Goal: Complete application form

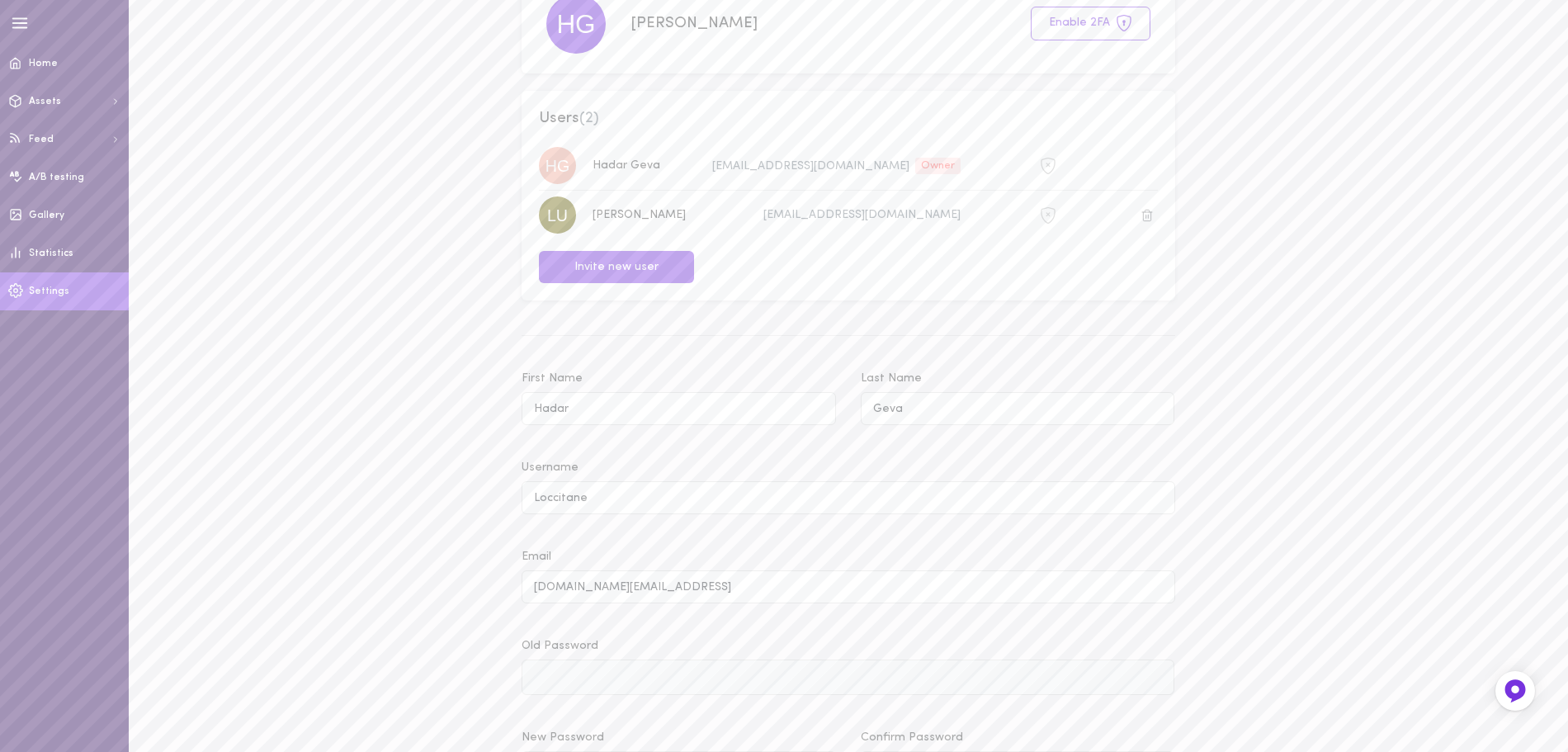
scroll to position [140, 0]
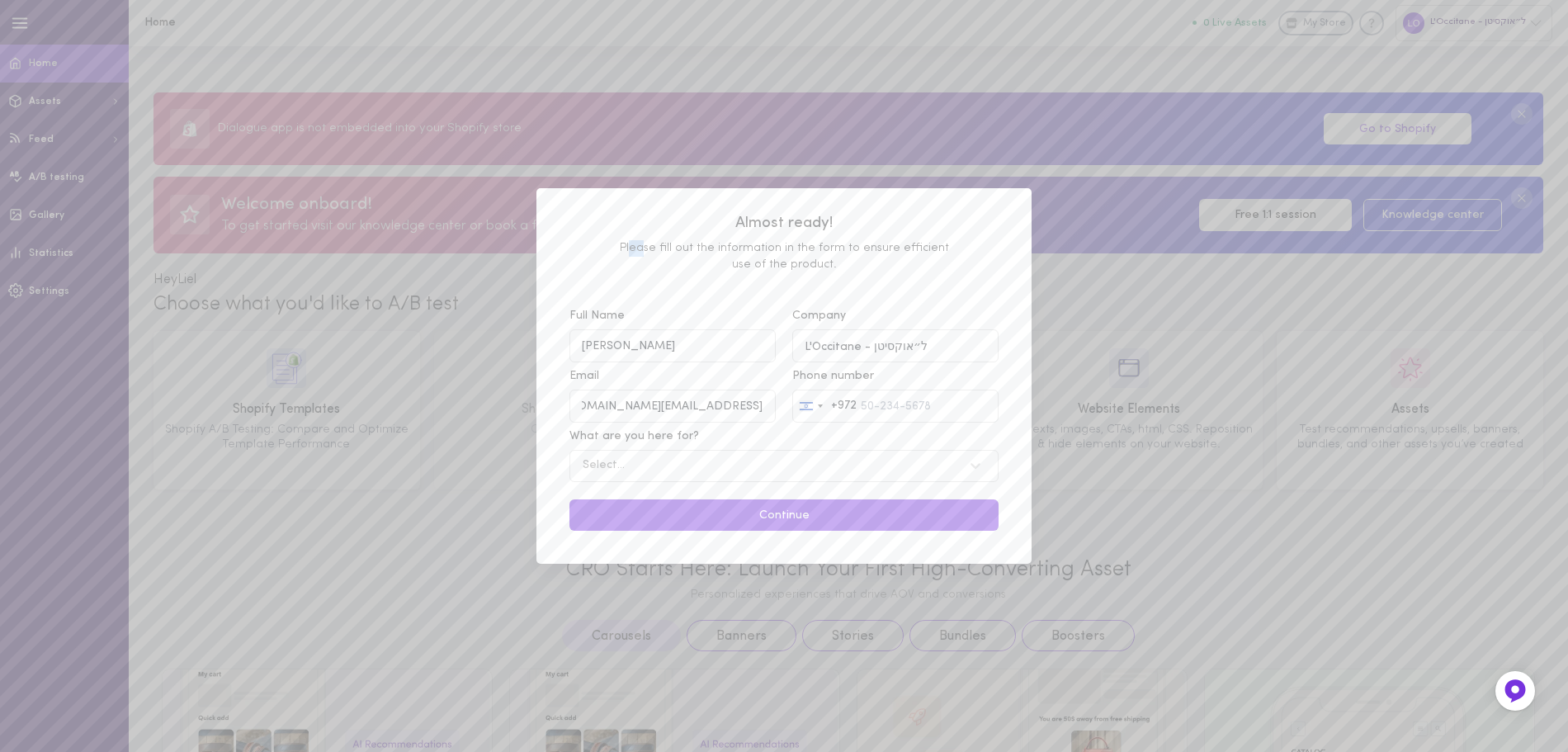
click at [639, 252] on span "Please fill out the information in the form to ensure efficient use of the prod…" at bounding box center [784, 257] width 429 height 32
click at [867, 257] on span "Please fill out the information in the form to ensure efficient use of the prod…" at bounding box center [784, 257] width 429 height 32
drag, startPoint x: 922, startPoint y: 257, endPoint x: 781, endPoint y: 268, distance: 141.4
click at [781, 268] on span "Please fill out the information in the form to ensure efficient use of the prod…" at bounding box center [784, 257] width 429 height 32
click at [780, 268] on span "Please fill out the information in the form to ensure efficient use of the prod…" at bounding box center [784, 257] width 429 height 32
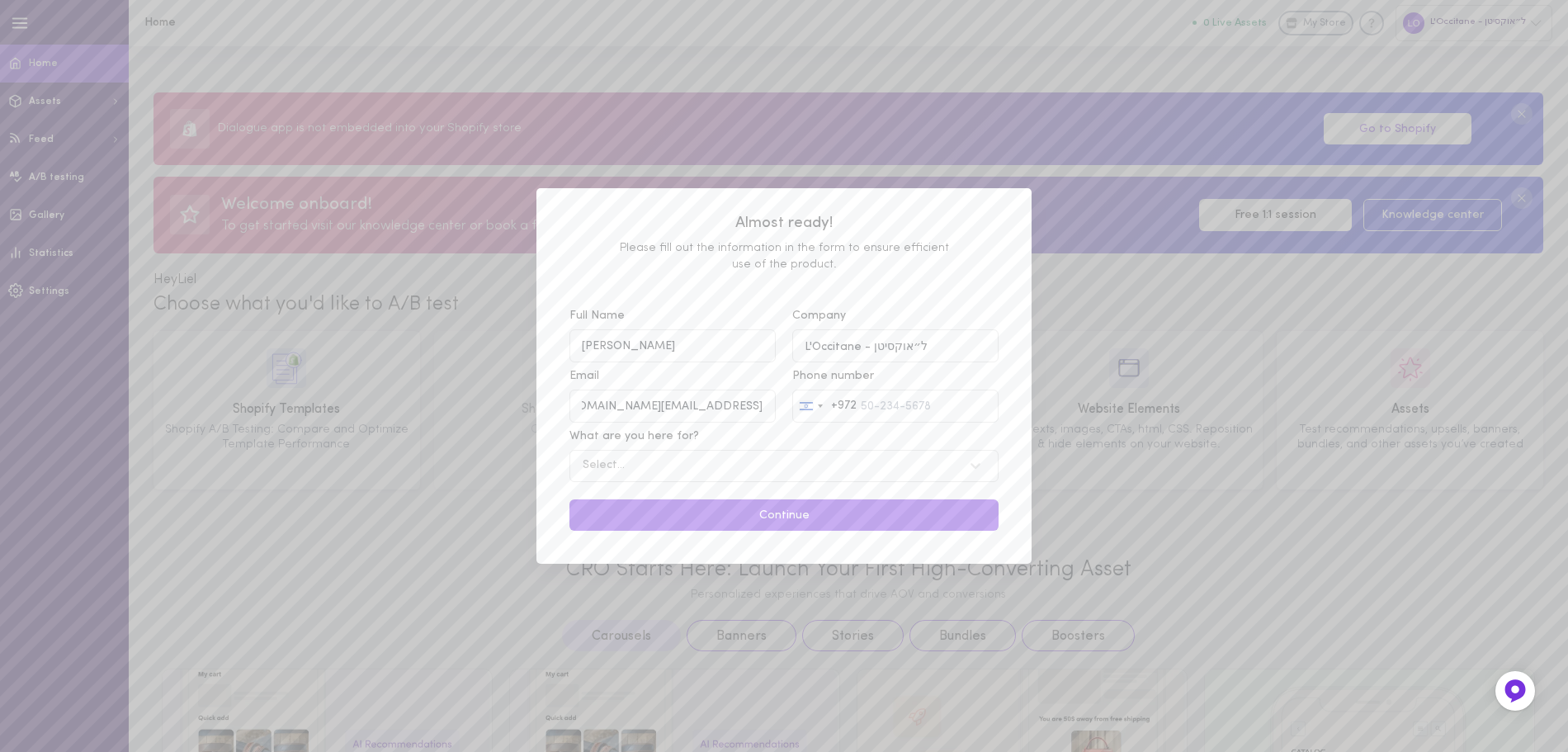
click at [749, 474] on div "Select..." at bounding box center [768, 466] width 387 height 16
click at [499, 466] on input "What are you here for? Select..." at bounding box center [499, 466] width 0 height 0
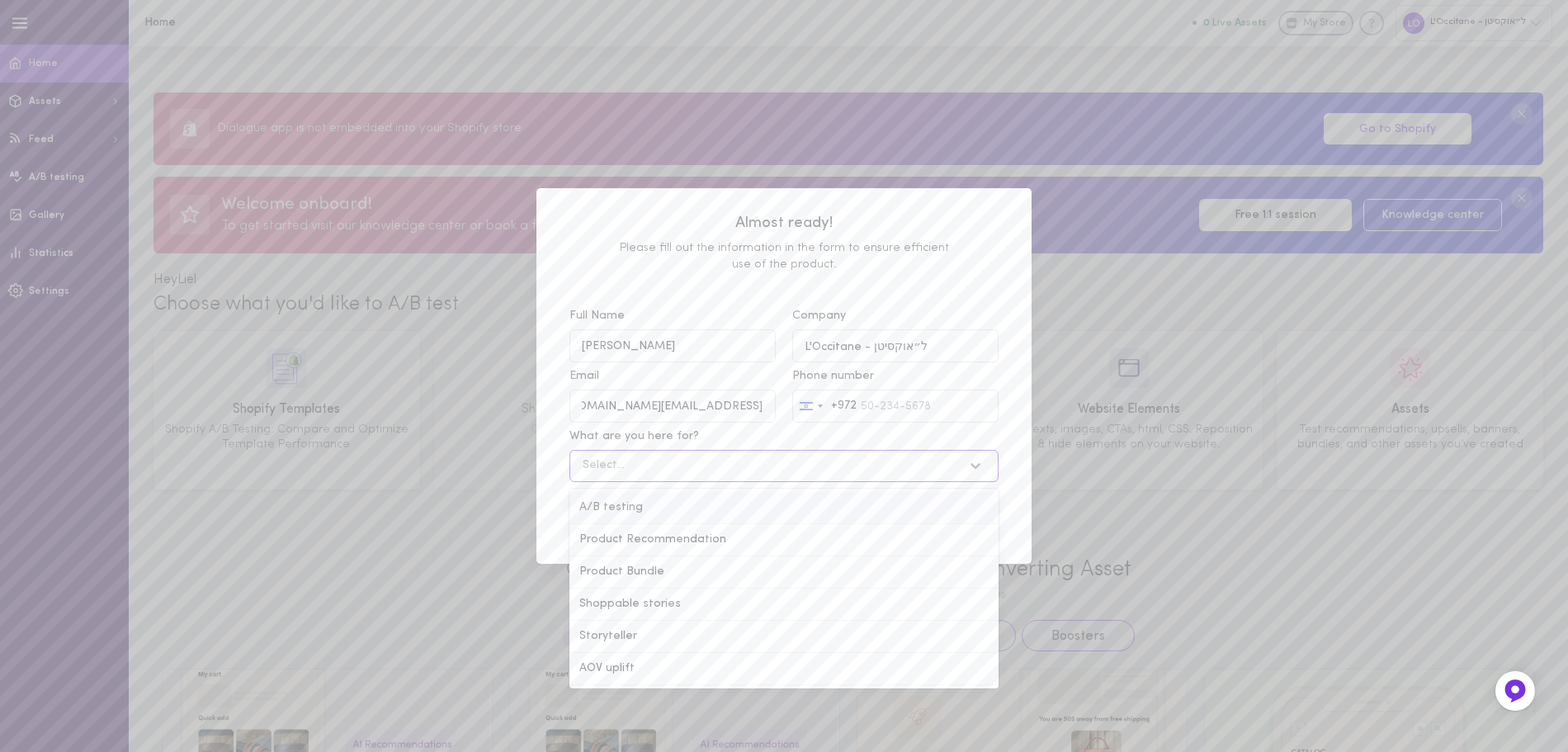
click at [709, 497] on div "A/B testing" at bounding box center [784, 508] width 429 height 32
click at [499, 466] on input "What are you here for? option A/B testing focused, 1 of 6. 6 results available.…" at bounding box center [499, 466] width 0 height 0
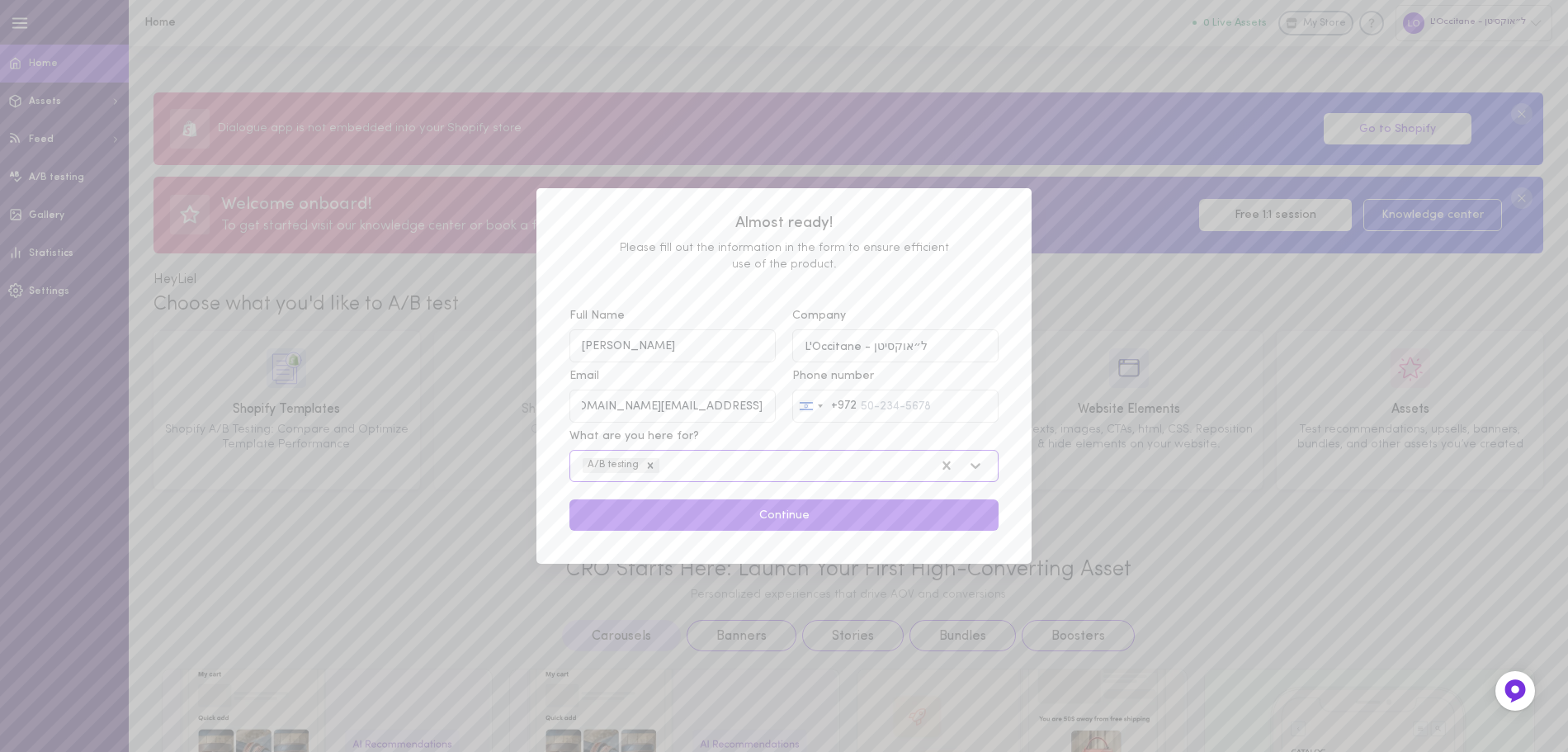
click at [727, 469] on div "A/B testing" at bounding box center [753, 465] width 358 height 21
click at [579, 466] on input "What are you here for? option A/B testing, selected. Select is focused , press …" at bounding box center [579, 466] width 0 height 0
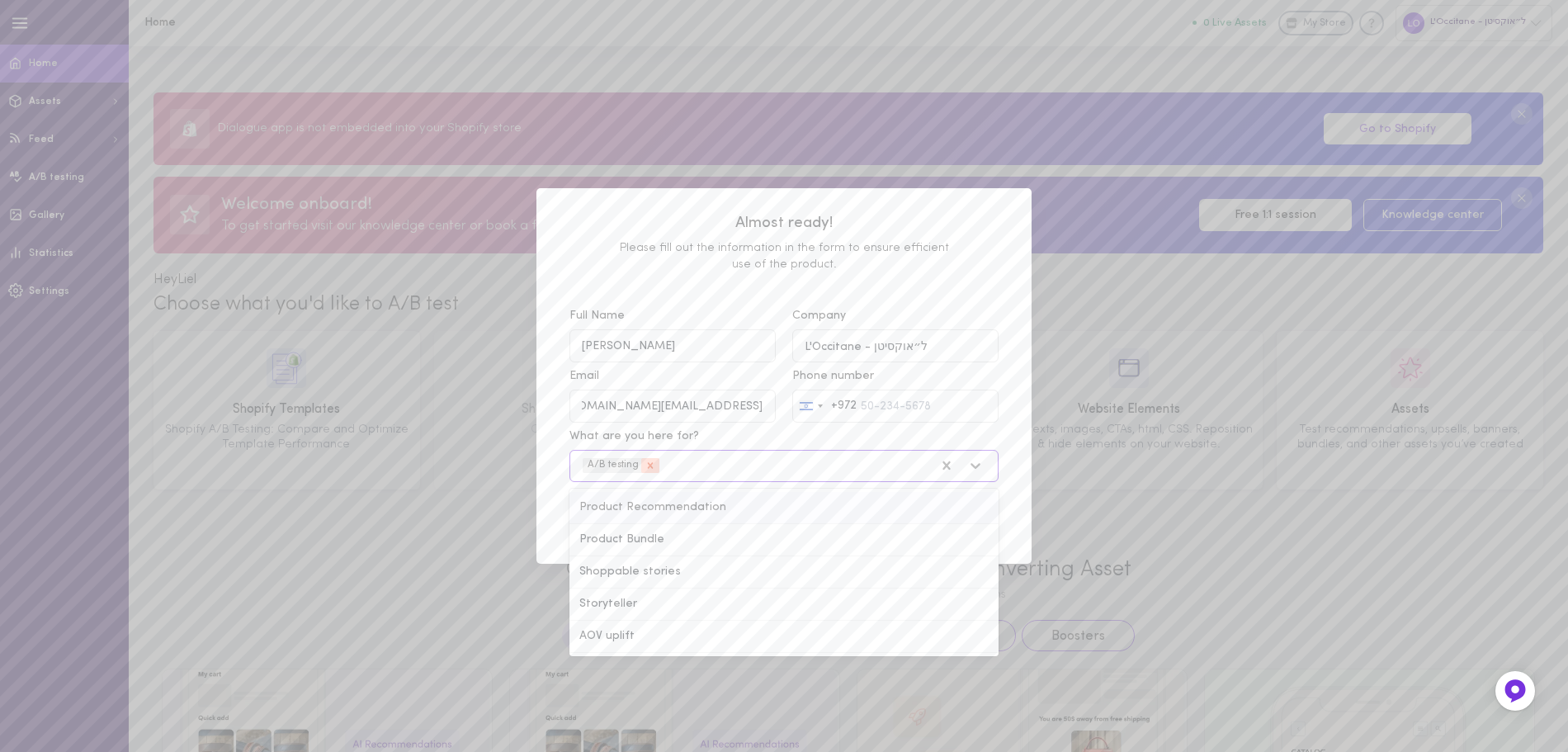
click at [653, 472] on icon at bounding box center [650, 466] width 12 height 12
click at [579, 466] on input "What are you here for? option A/B testing, selected. option Product Recommendat…" at bounding box center [579, 466] width 0 height 0
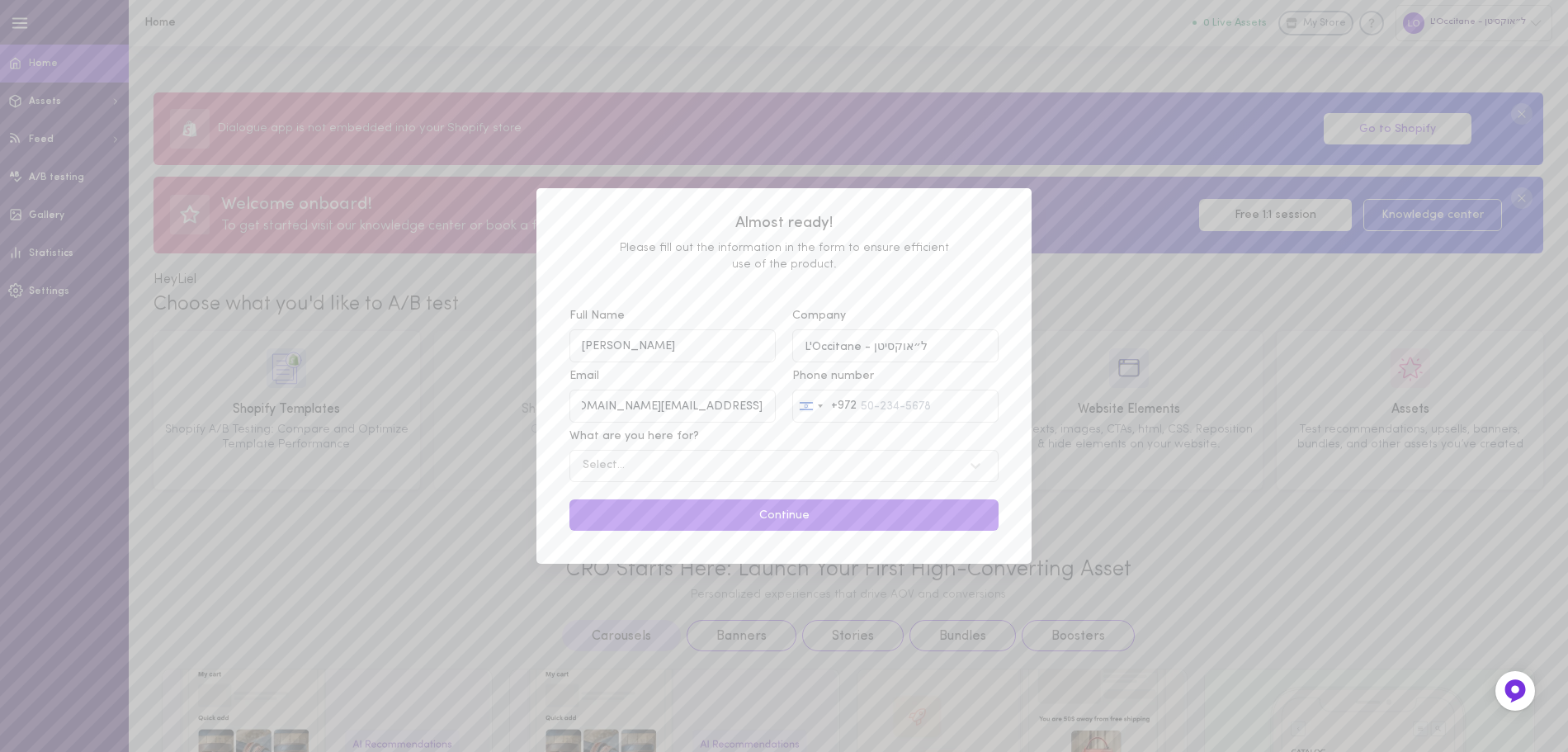
click at [1001, 451] on div "What are you here for? Select..." at bounding box center [784, 456] width 445 height 54
drag, startPoint x: 621, startPoint y: 408, endPoint x: 577, endPoint y: 411, distance: 44.1
click at [577, 411] on input "[EMAIL_ADDRESS][DOMAIN_NAME]" at bounding box center [672, 406] width 207 height 32
type input "[EMAIL_ADDRESS][DOMAIN_NAME]"
click at [942, 410] on input "Phone number [GEOGRAPHIC_DATA] +972 +972 244 results found [GEOGRAPHIC_DATA] +9…" at bounding box center [895, 406] width 207 height 32
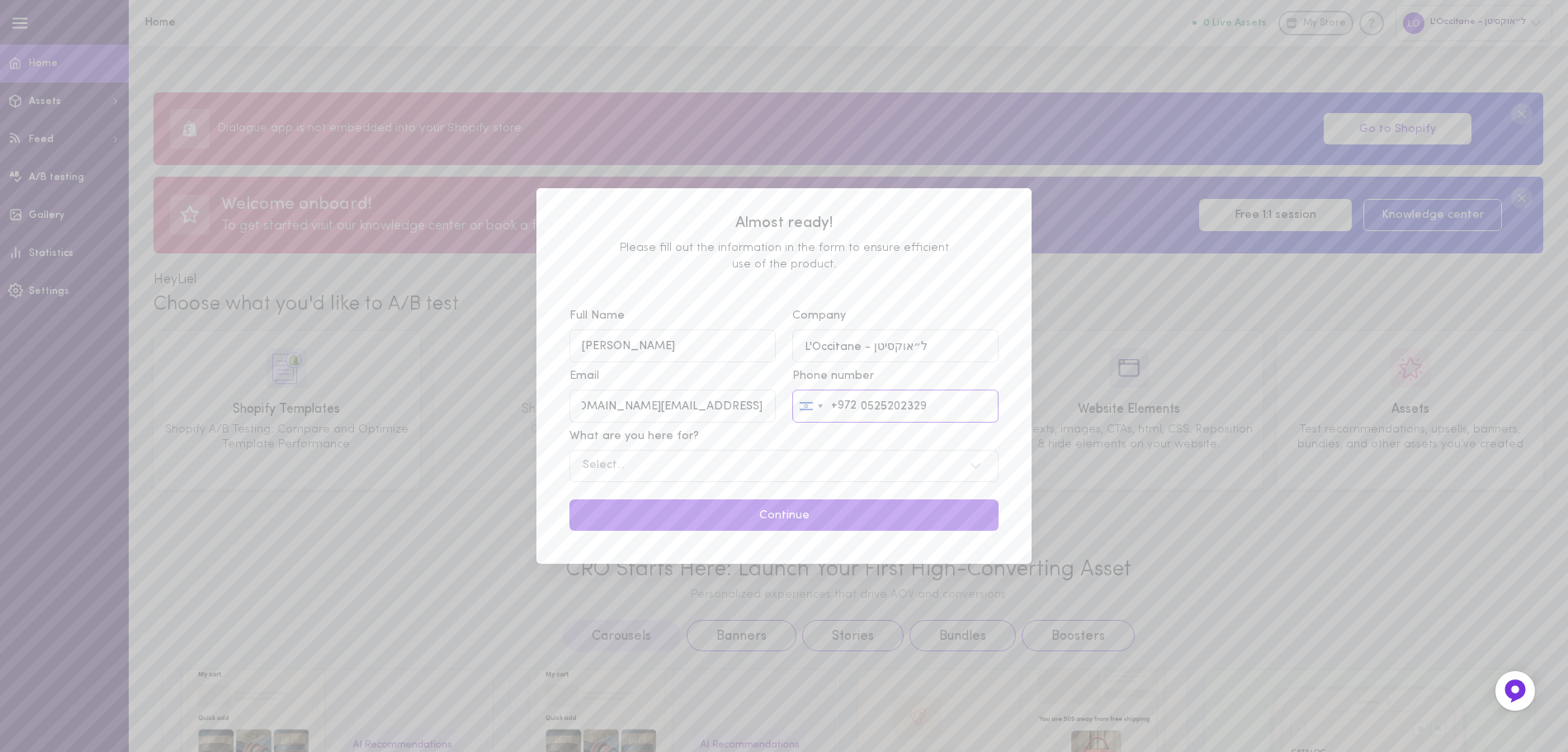
click at [867, 415] on input "0525202329" at bounding box center [895, 406] width 207 height 32
type input "[PHONE_NUMBER]"
click at [904, 283] on div "Almost ready! Please fill out the information in the form to ensure efficient u…" at bounding box center [784, 376] width 495 height 376
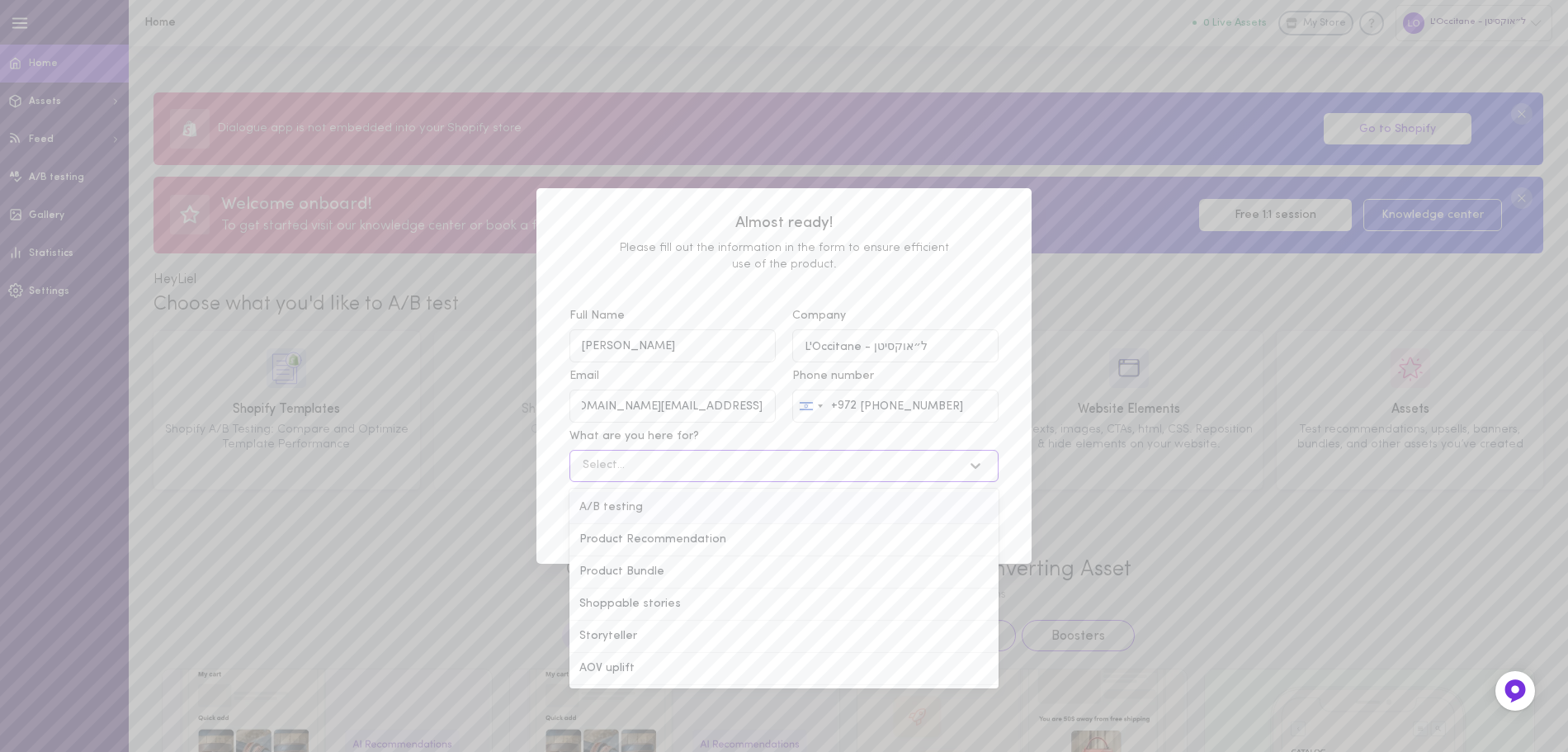
click at [873, 462] on div "Select..." at bounding box center [768, 466] width 387 height 16
click at [499, 466] on input "What are you here for? option A/B testing, deselected. option A/B testing focus…" at bounding box center [499, 466] width 0 height 0
click at [827, 520] on div "A/B testing" at bounding box center [784, 508] width 429 height 32
click at [499, 466] on input "What are you here for? option A/B testing, deselected. option A/B testing focus…" at bounding box center [499, 466] width 0 height 0
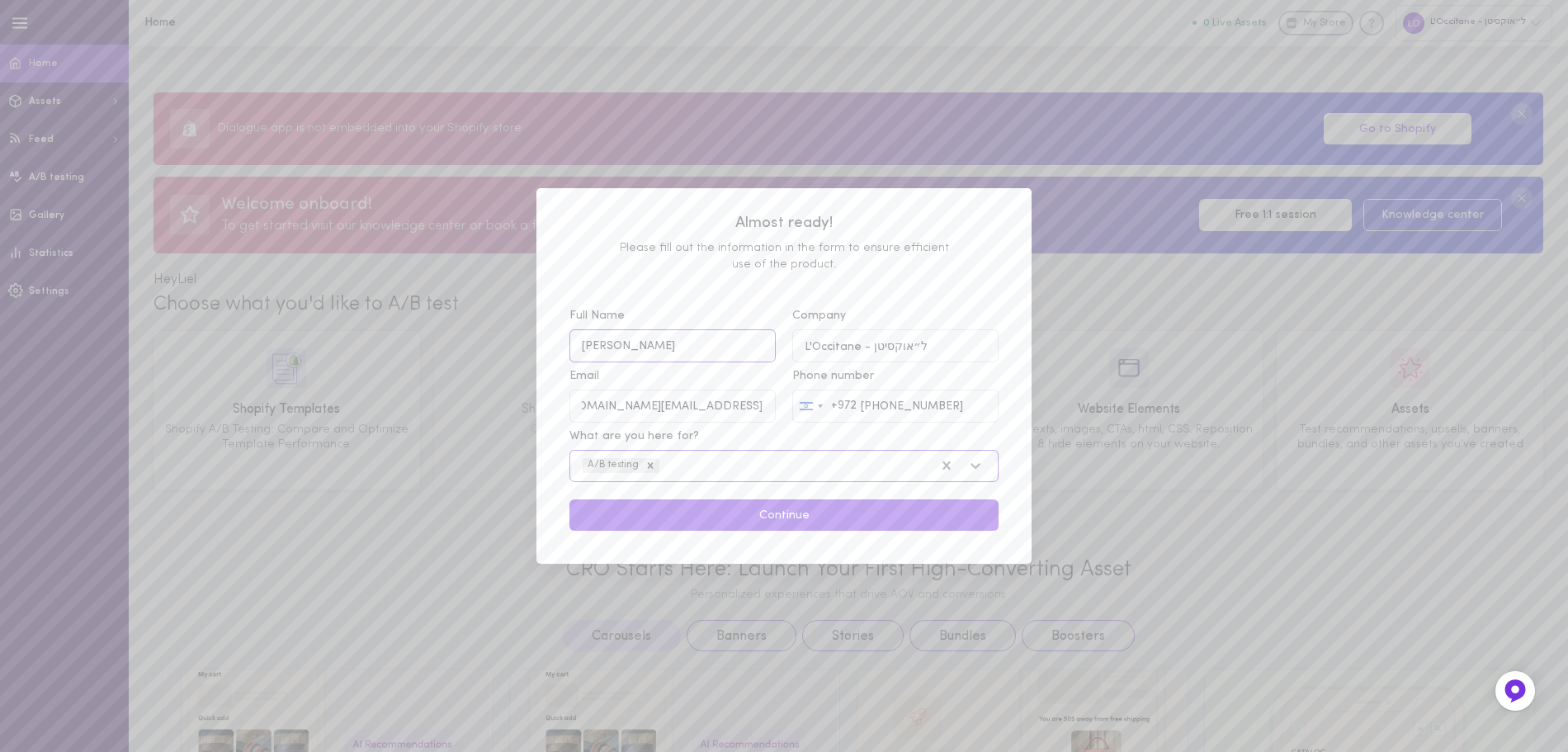
click at [655, 347] on input "[PERSON_NAME]" at bounding box center [672, 345] width 207 height 32
type input "ר"
click at [616, 349] on input "RotemYaakov" at bounding box center [672, 345] width 207 height 32
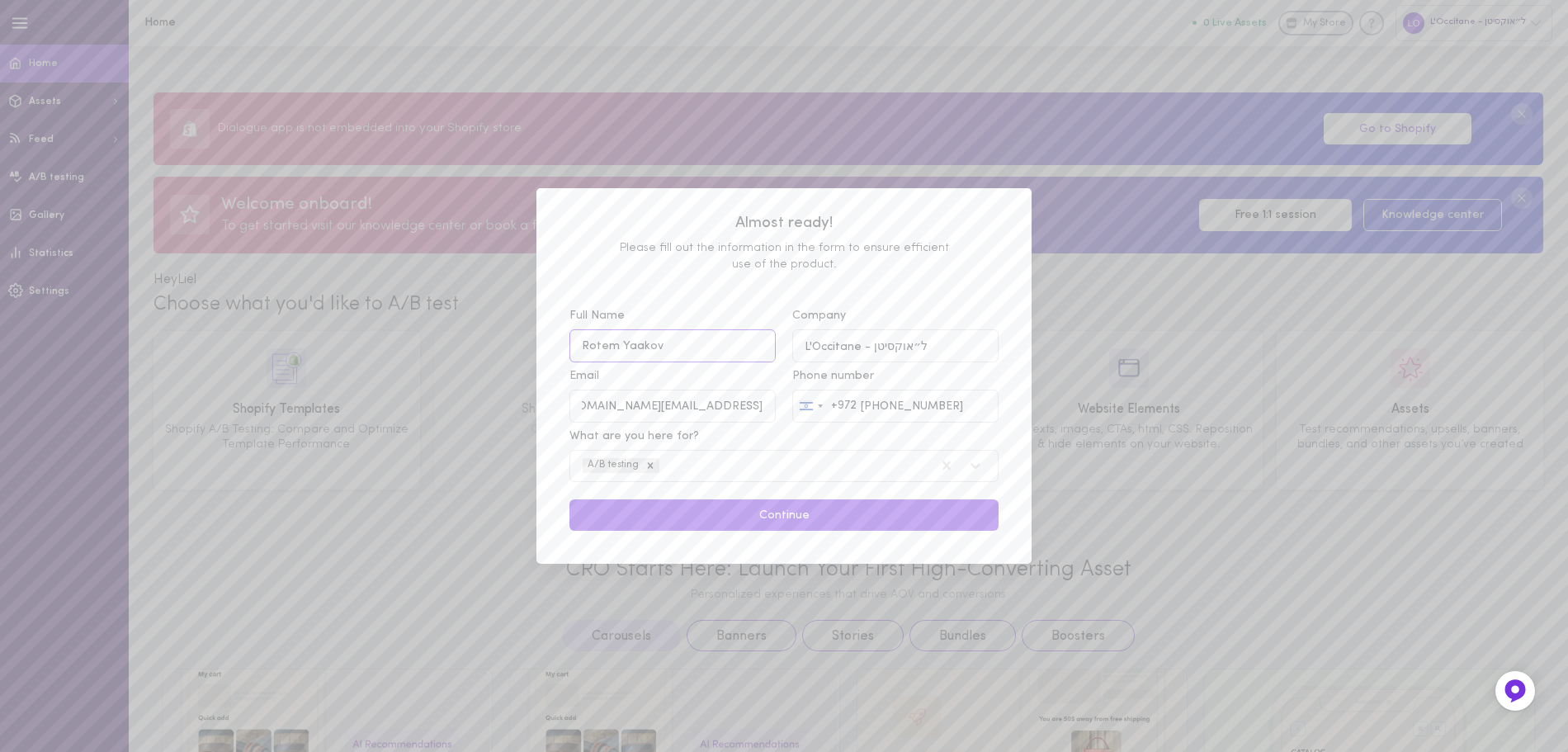
click at [679, 350] on input "Rotem Yaakov" at bounding box center [672, 345] width 207 height 32
type input "Rotem Yaakov"
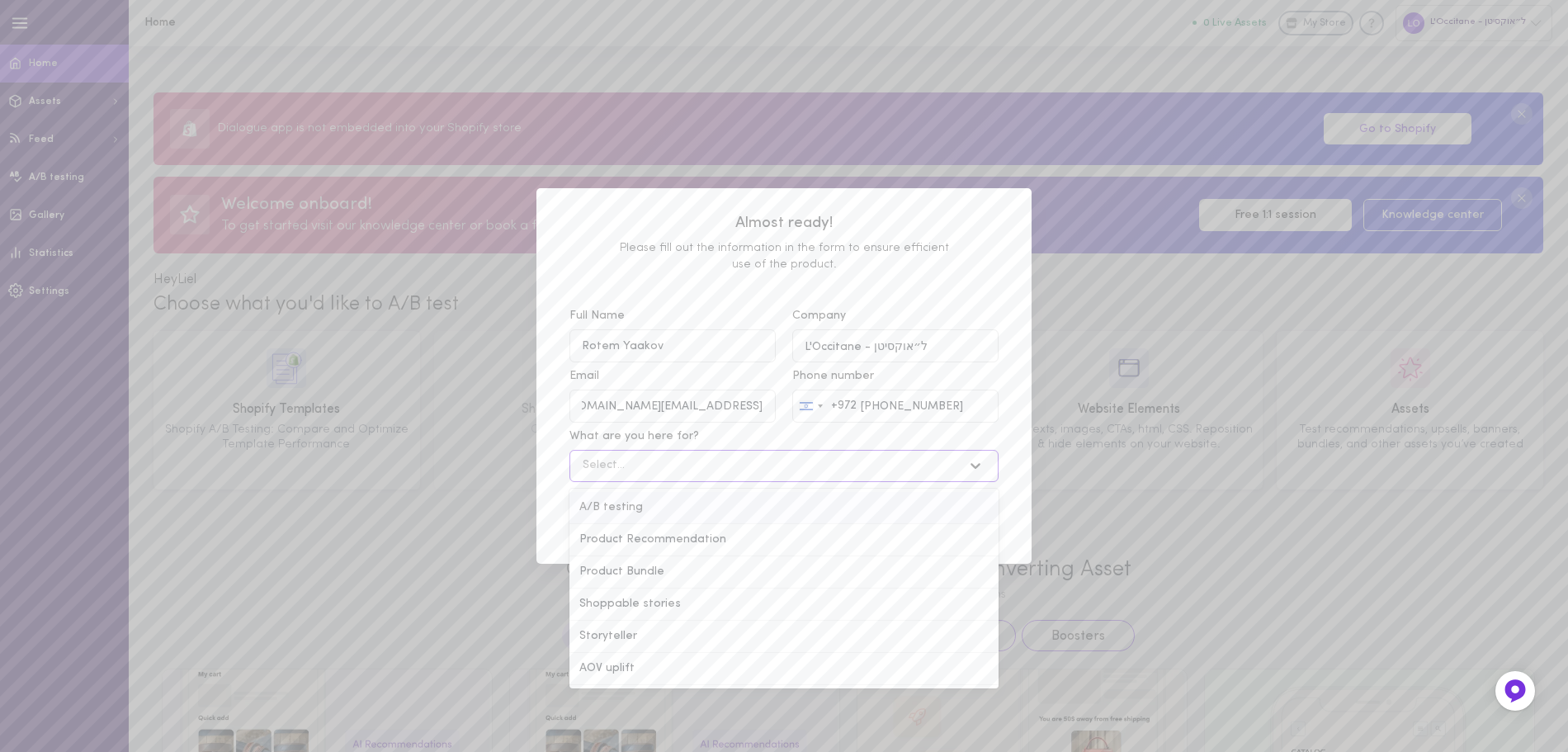
click at [978, 474] on icon at bounding box center [976, 466] width 17 height 17
click at [499, 466] on input "What are you here for? option A/B testing focused, 1 of 6. 6 results available.…" at bounding box center [499, 466] width 0 height 0
click at [720, 514] on div "A/B testing" at bounding box center [784, 508] width 429 height 32
click at [499, 466] on input "What are you here for? option Product Recommendation focused, 2 of 6. 6 results…" at bounding box center [499, 466] width 0 height 0
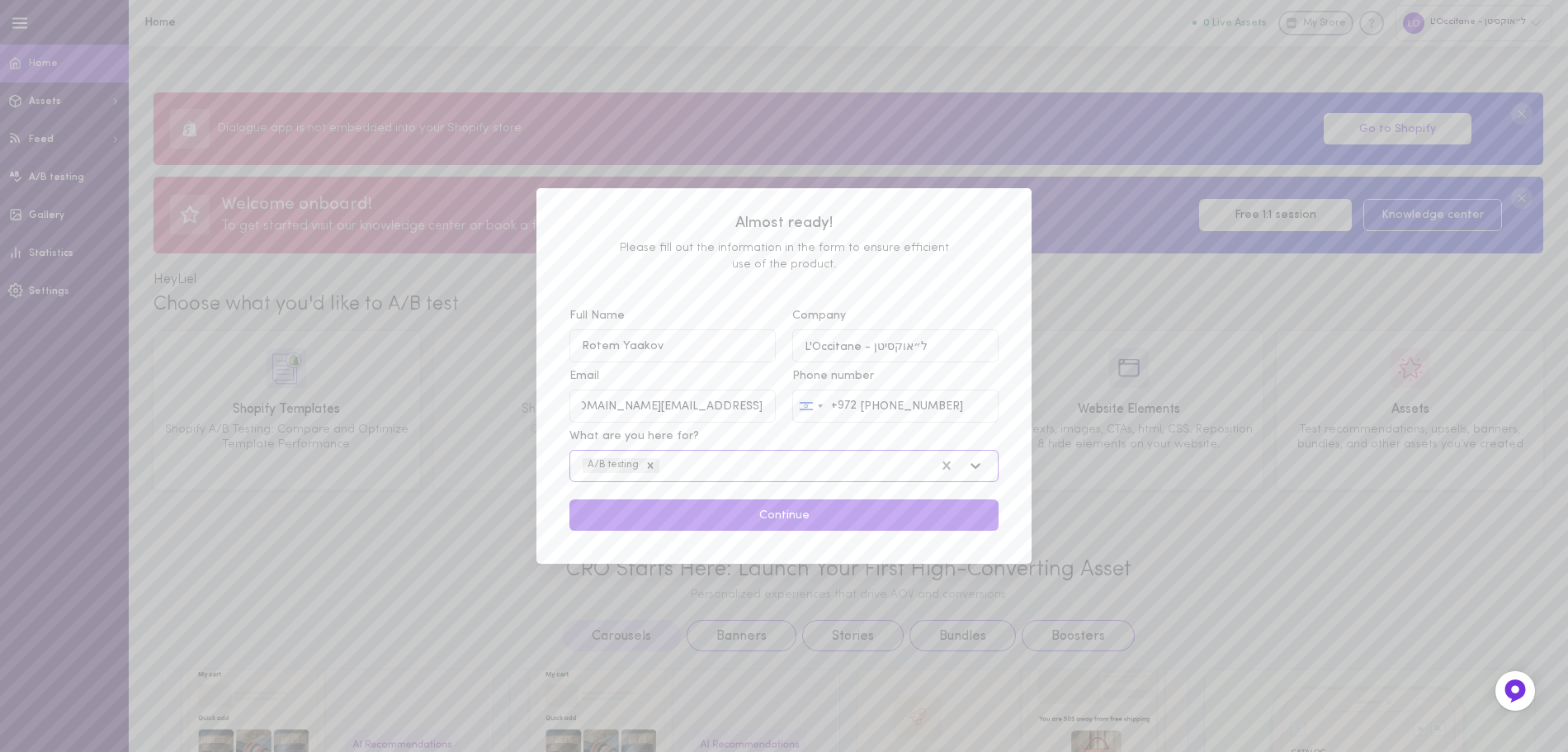
click at [984, 465] on div at bounding box center [980, 465] width 37 height 28
click at [579, 466] on input "What are you here for? option A/B testing, selected. Select is focused , press …" at bounding box center [579, 466] width 0 height 0
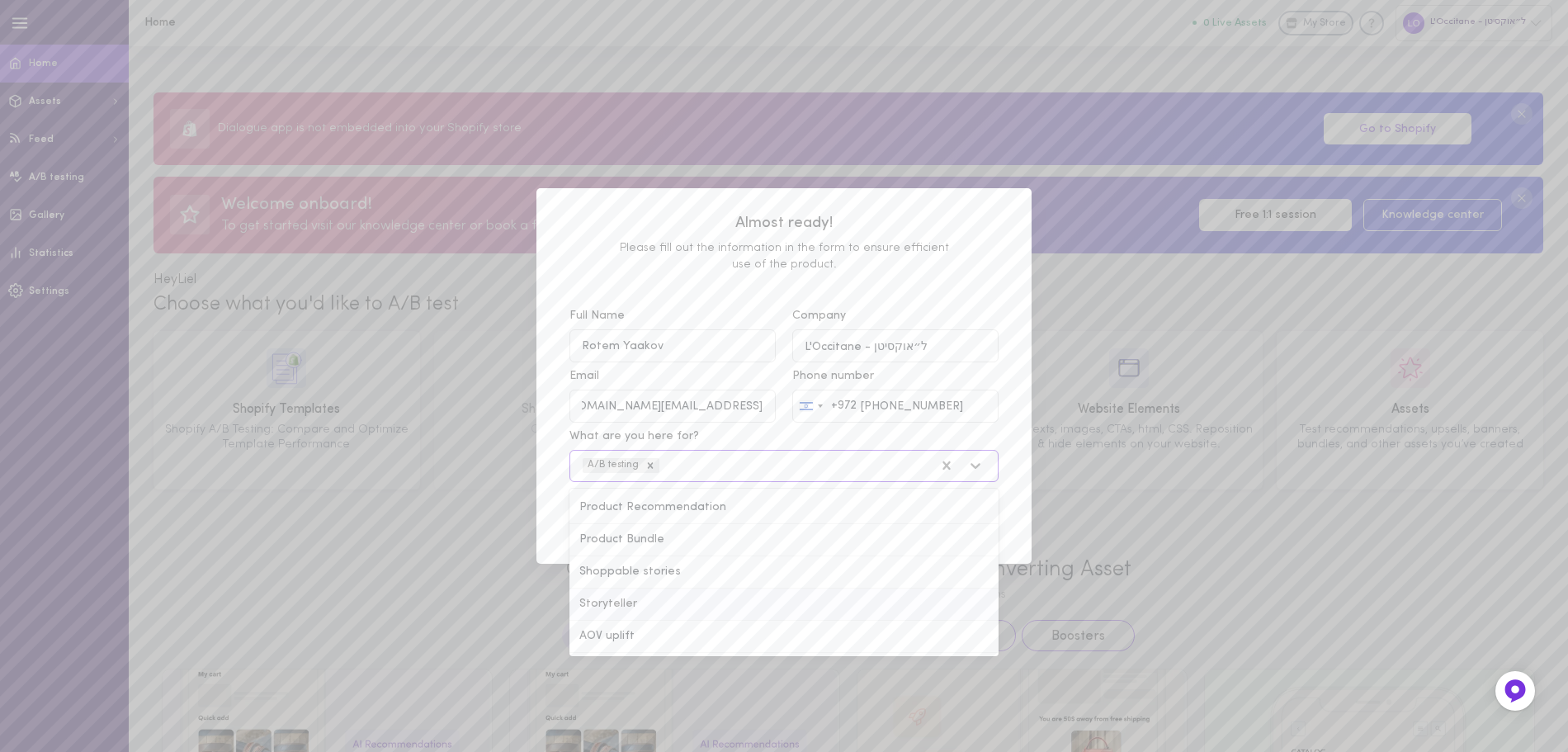
click at [636, 603] on div "Storyteller" at bounding box center [784, 605] width 429 height 32
click at [579, 466] on input "What are you here for? option A/B testing, selected. option Storyteller focused…" at bounding box center [579, 466] width 0 height 0
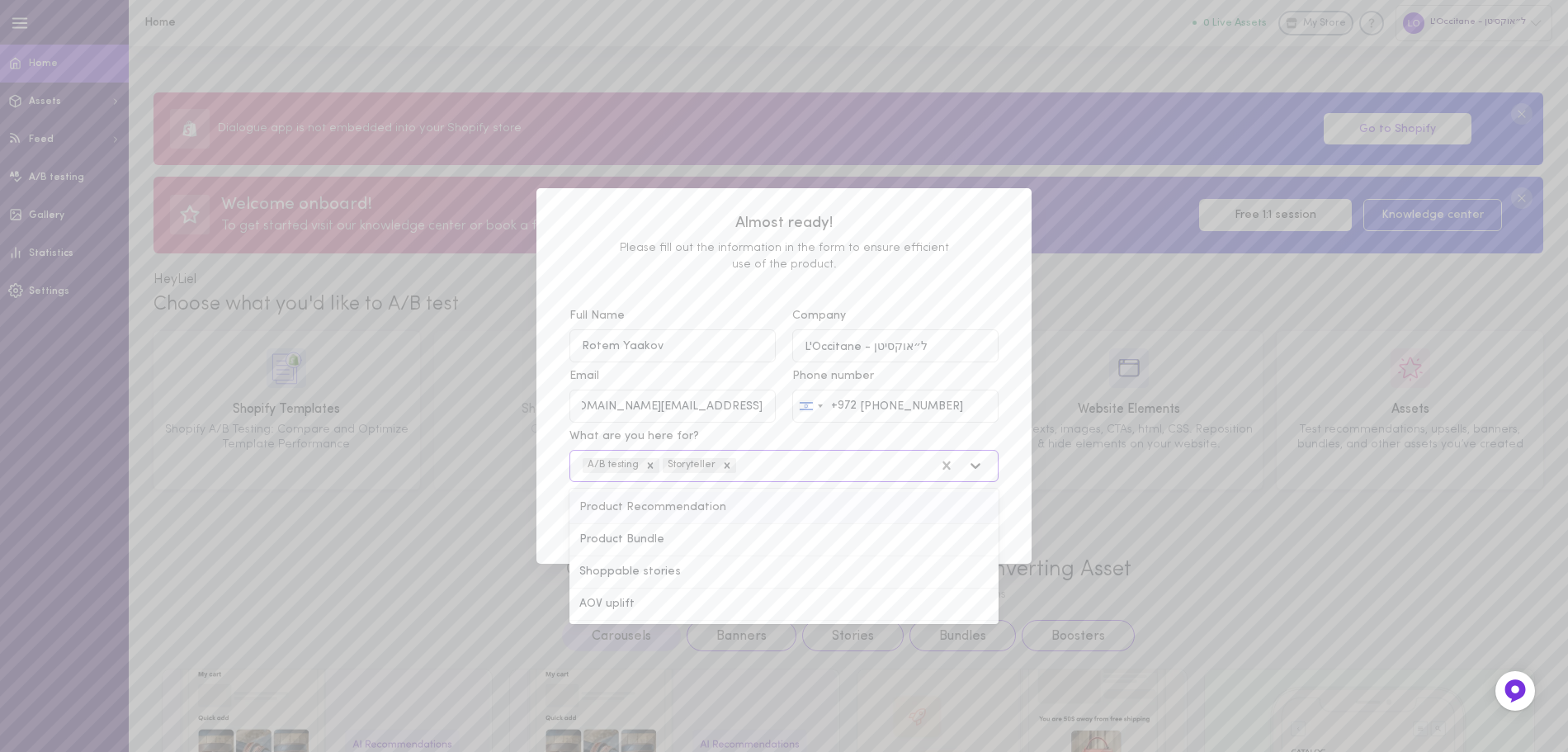
click at [980, 468] on icon at bounding box center [976, 467] width 10 height 6
click at [656, 466] on input "What are you here for? option Storyteller, selected. option Product Recommendat…" at bounding box center [656, 466] width 0 height 0
click at [649, 607] on div "AOV uplift" at bounding box center [784, 605] width 429 height 32
click at [656, 466] on input "What are you here for? option Storyteller, selected. option AOV uplift focused,…" at bounding box center [656, 466] width 0 height 0
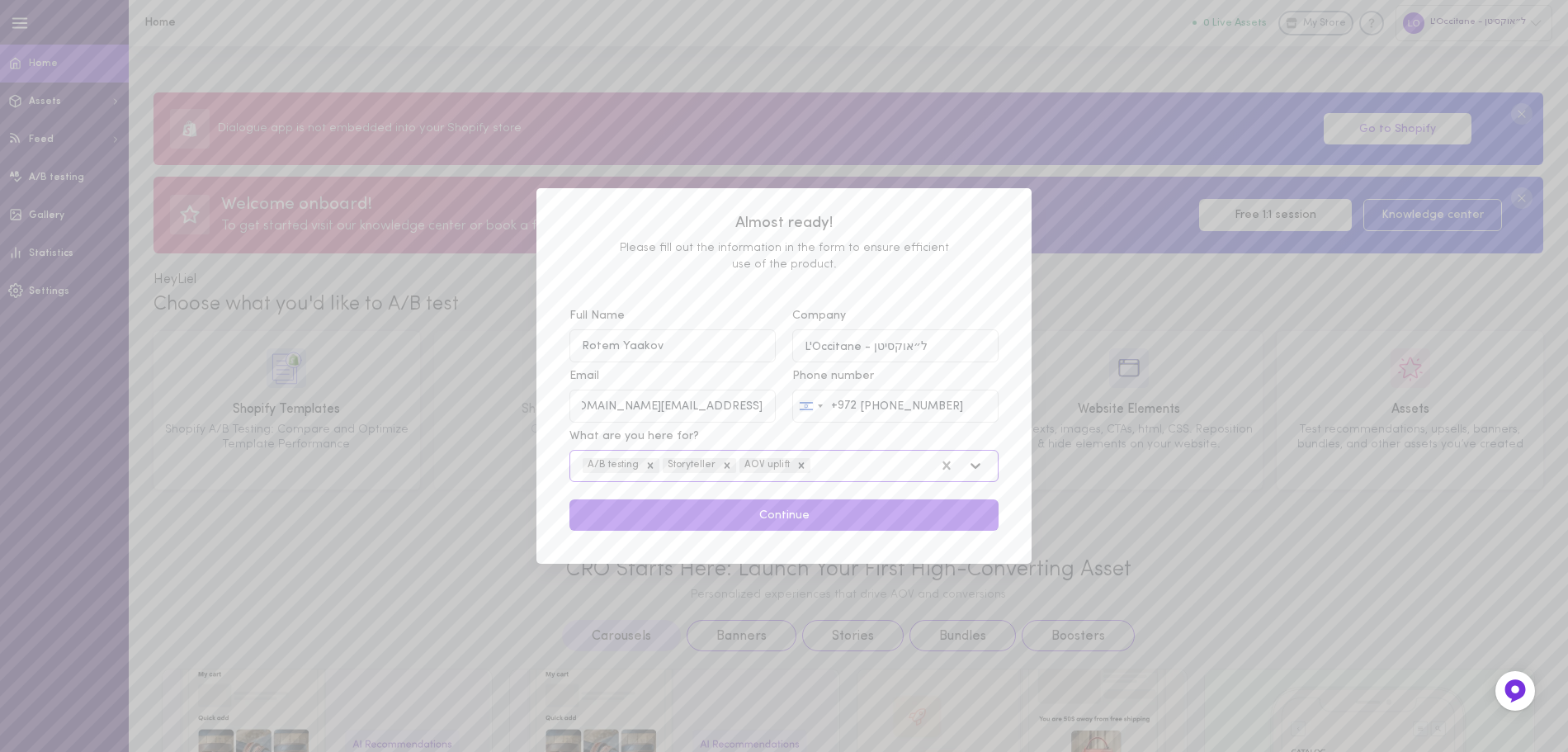
click at [979, 467] on icon at bounding box center [976, 467] width 10 height 6
click at [730, 466] on input "What are you here for? option AOV uplift, selected. Select is focused , press D…" at bounding box center [730, 466] width 0 height 0
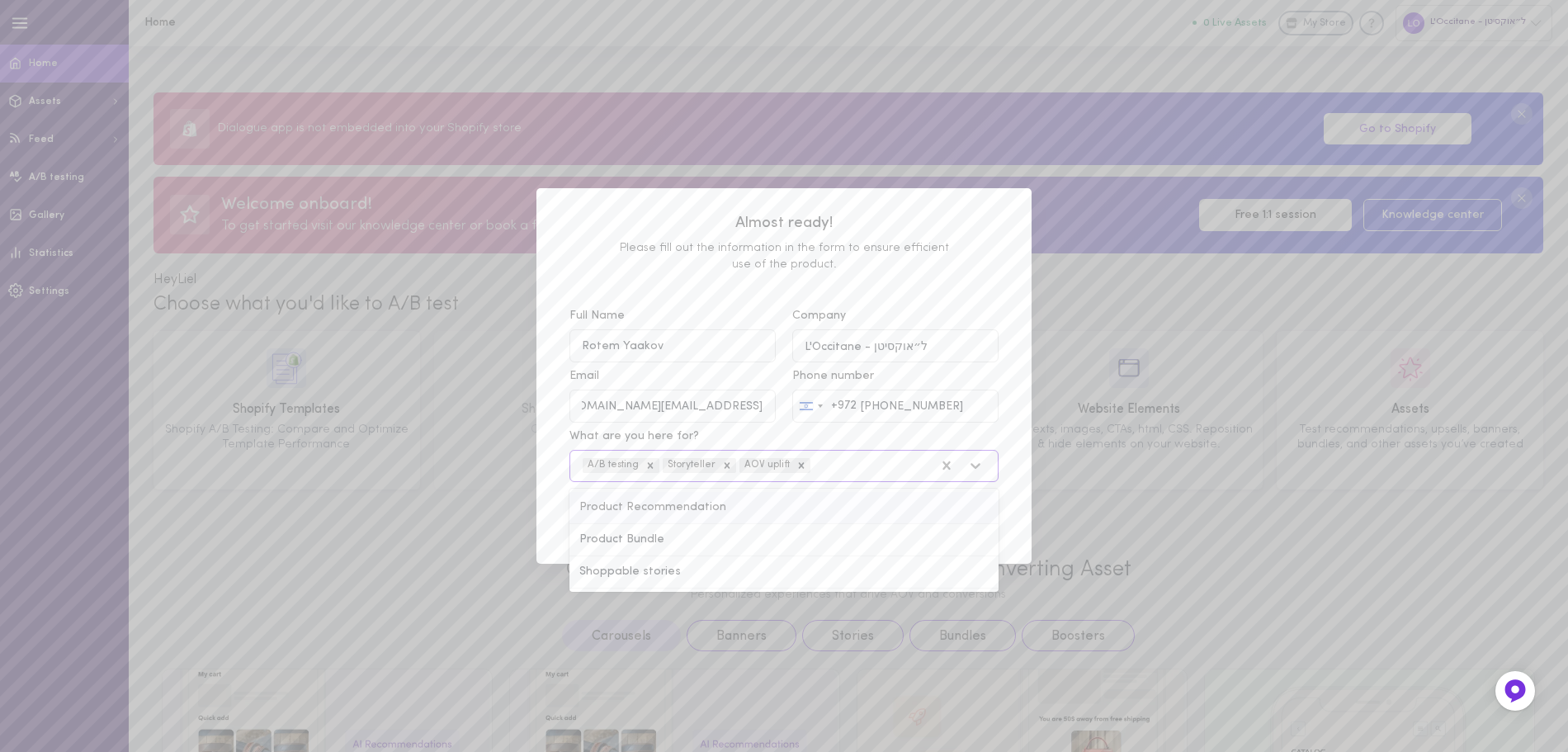
click at [1006, 465] on div "What are you here for? option AOV uplift, selected. option Product Recommendati…" at bounding box center [784, 456] width 445 height 54
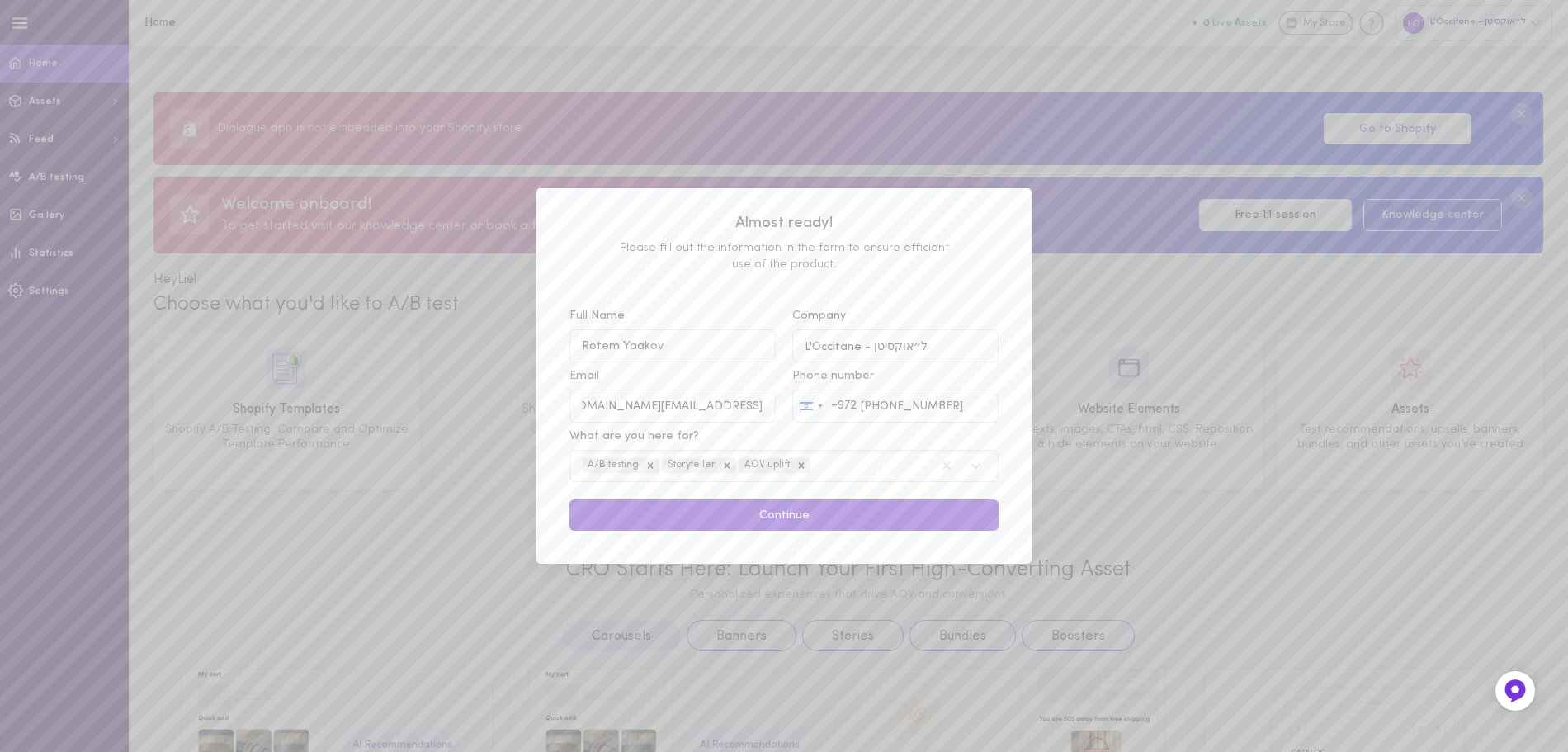
click at [801, 522] on button "Continue" at bounding box center [784, 516] width 429 height 32
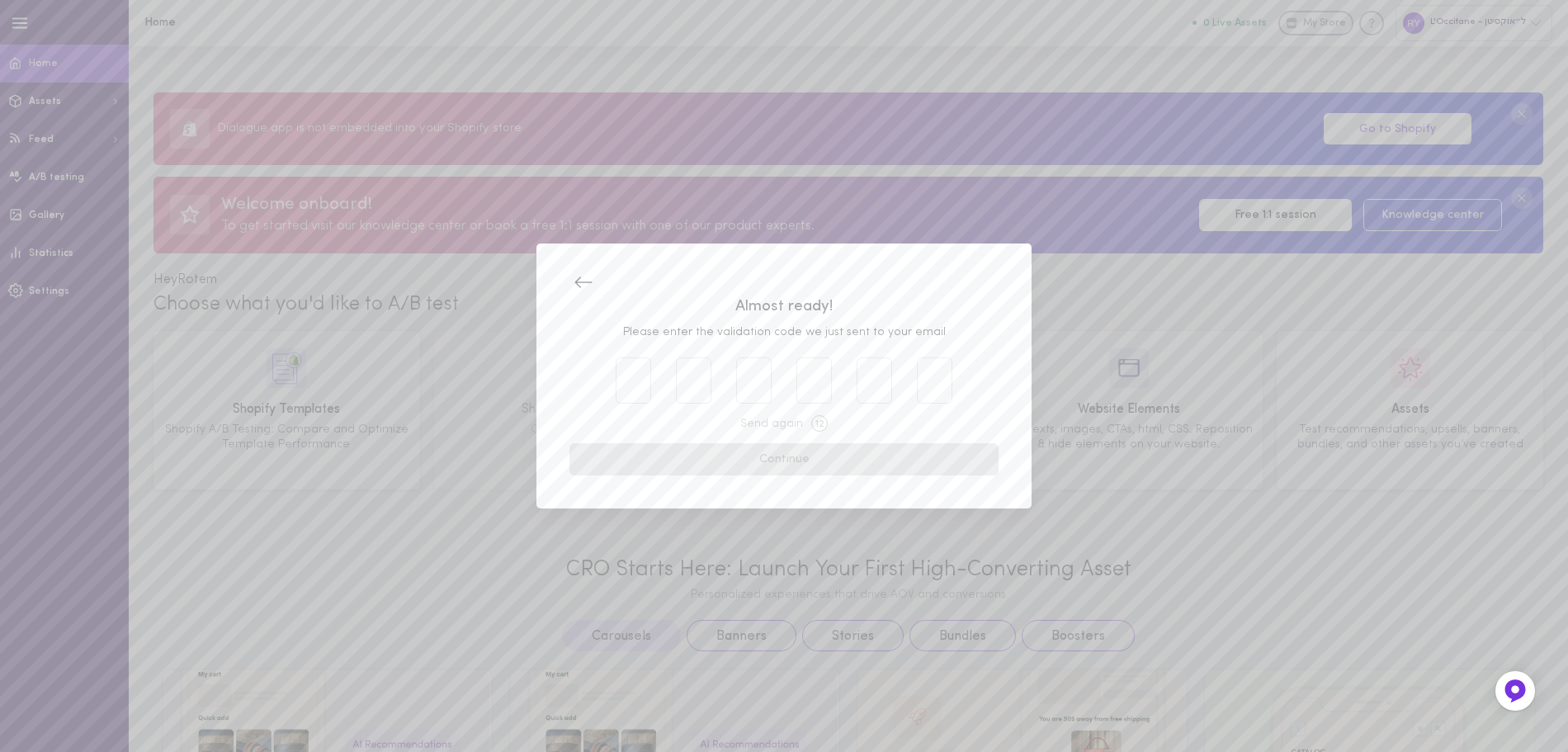
click at [654, 382] on div at bounding box center [784, 381] width 362 height 46
click at [634, 389] on input "text" at bounding box center [633, 381] width 35 height 46
paste input "2"
type input "2"
type input "8"
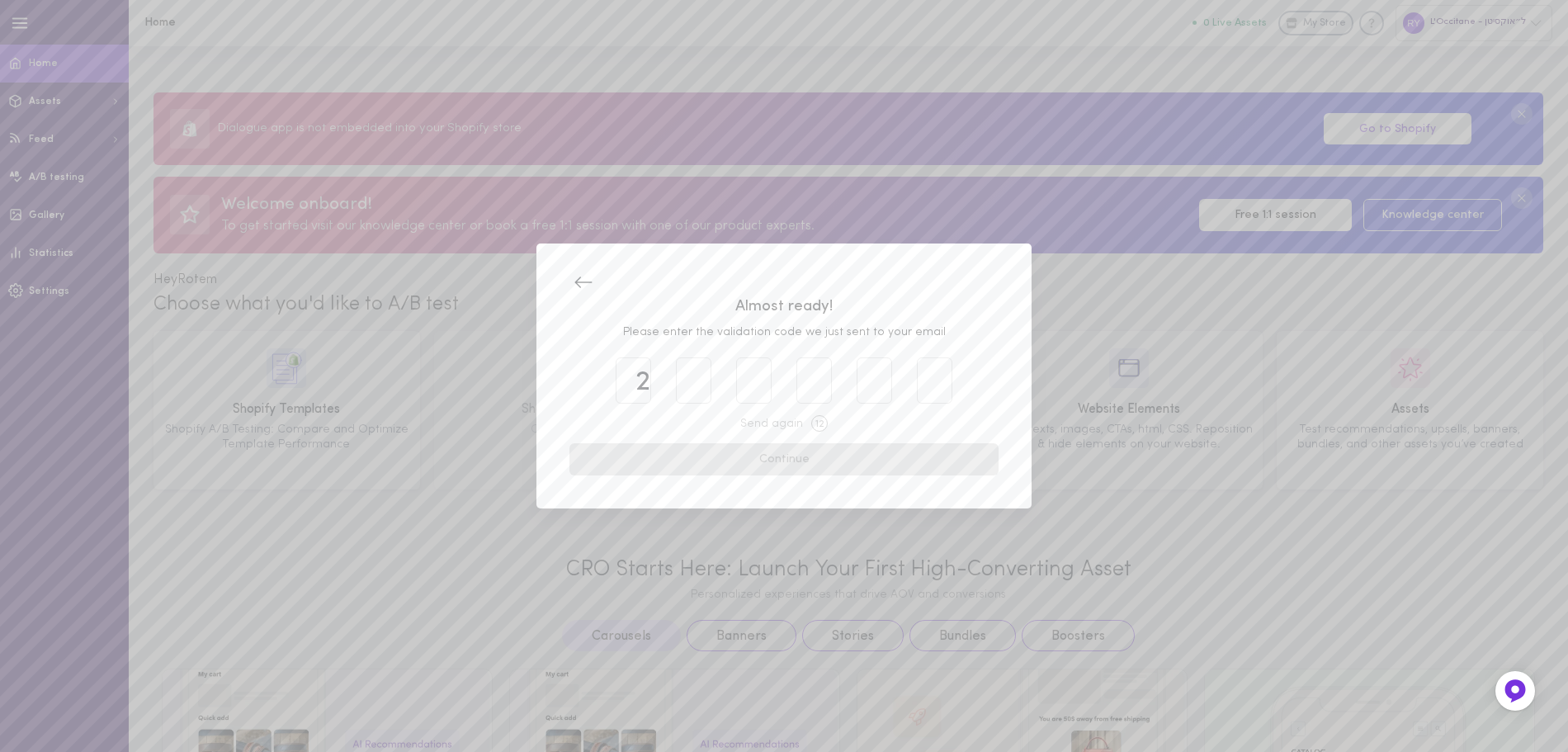
type input "4"
type input "0"
type input "2"
type input "6"
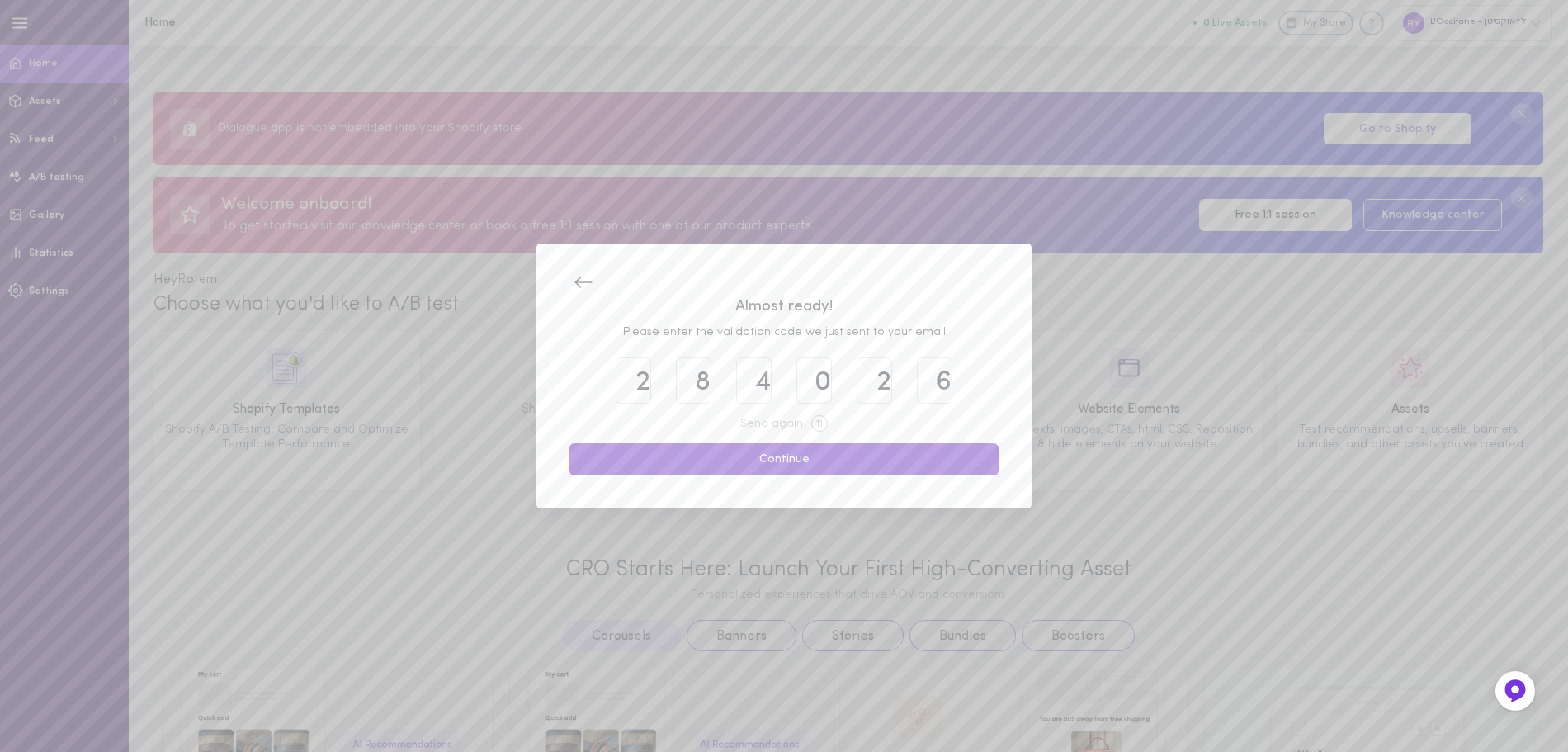
click at [724, 457] on button "Continue" at bounding box center [784, 459] width 429 height 32
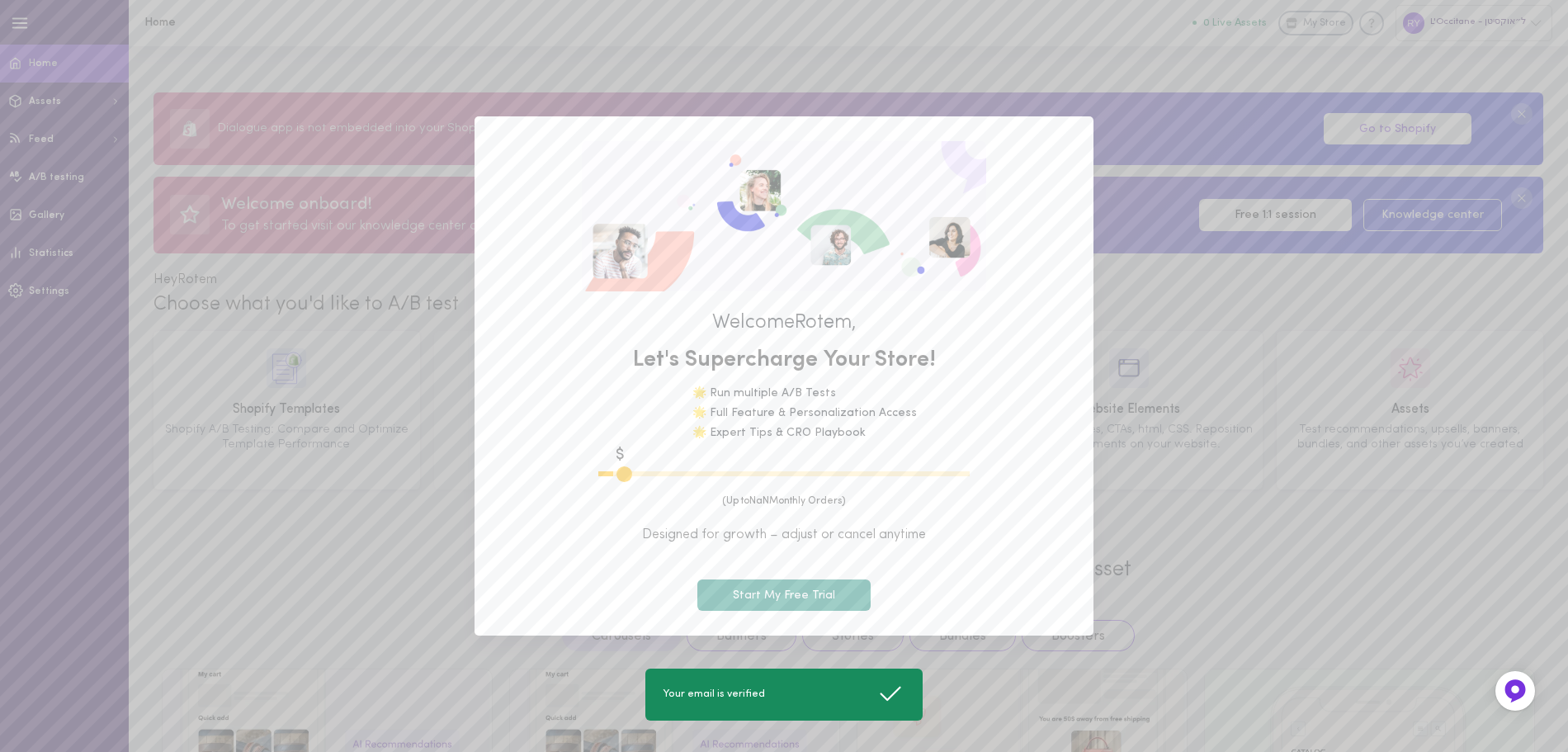
type input "1100"
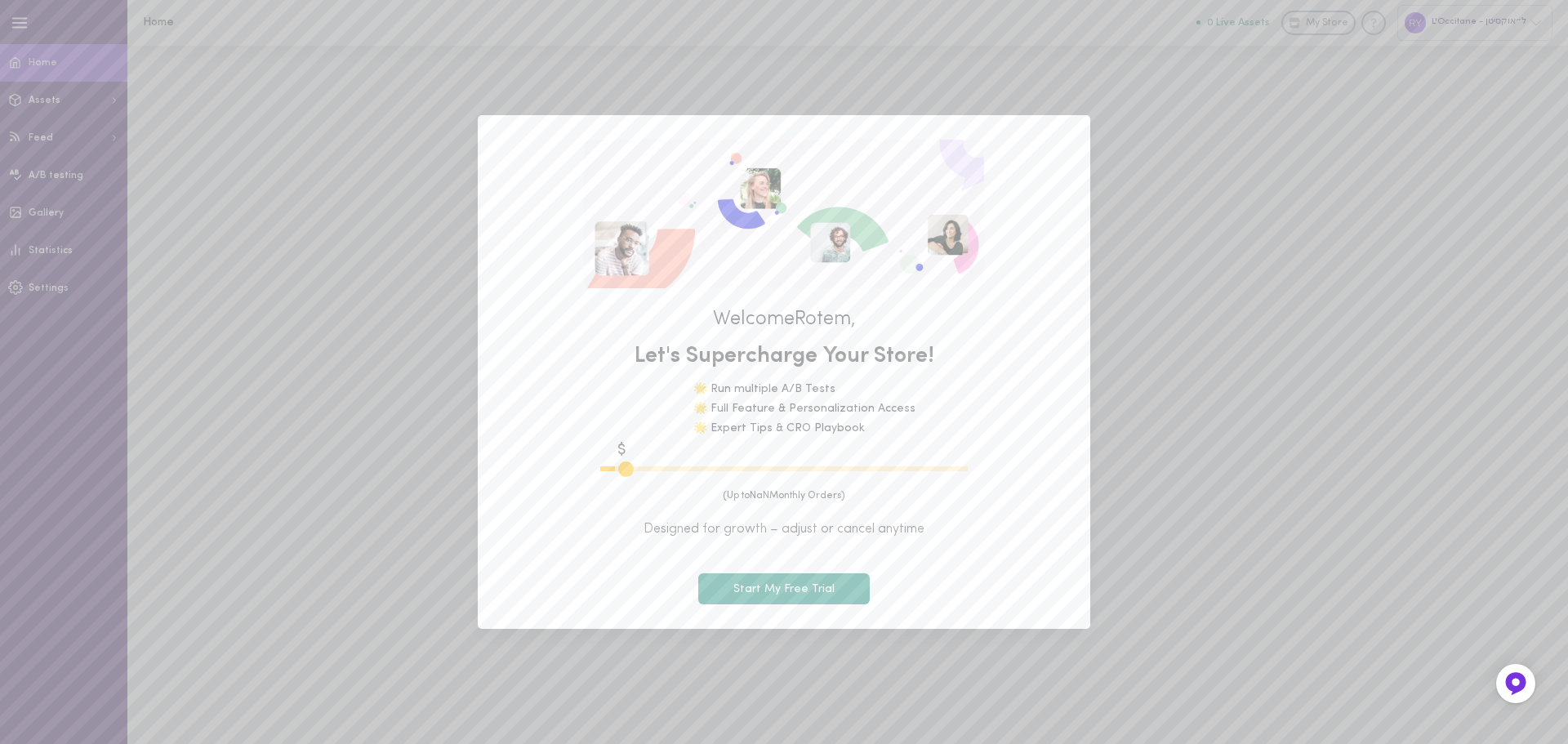
type input "1100"
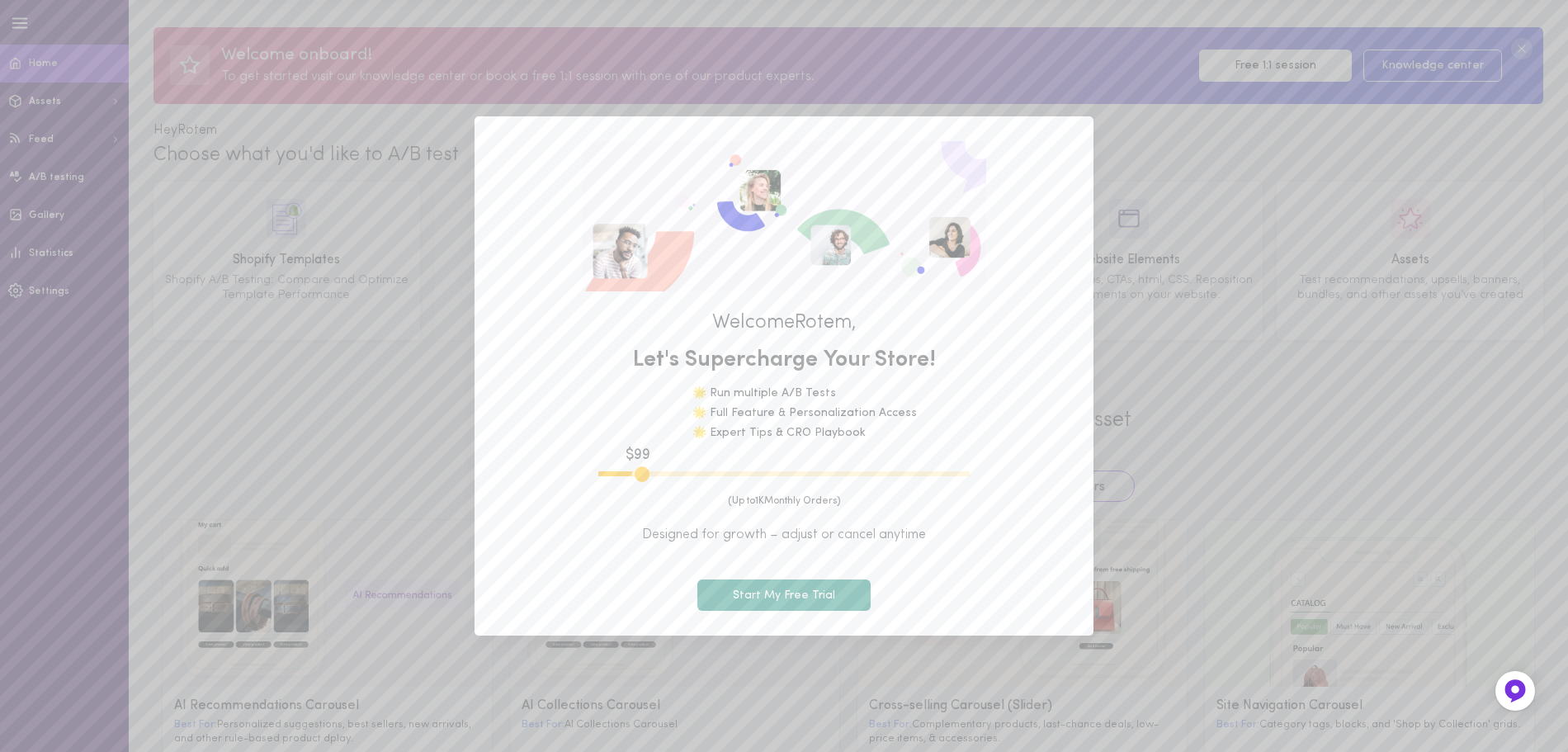
scroll to position [83, 0]
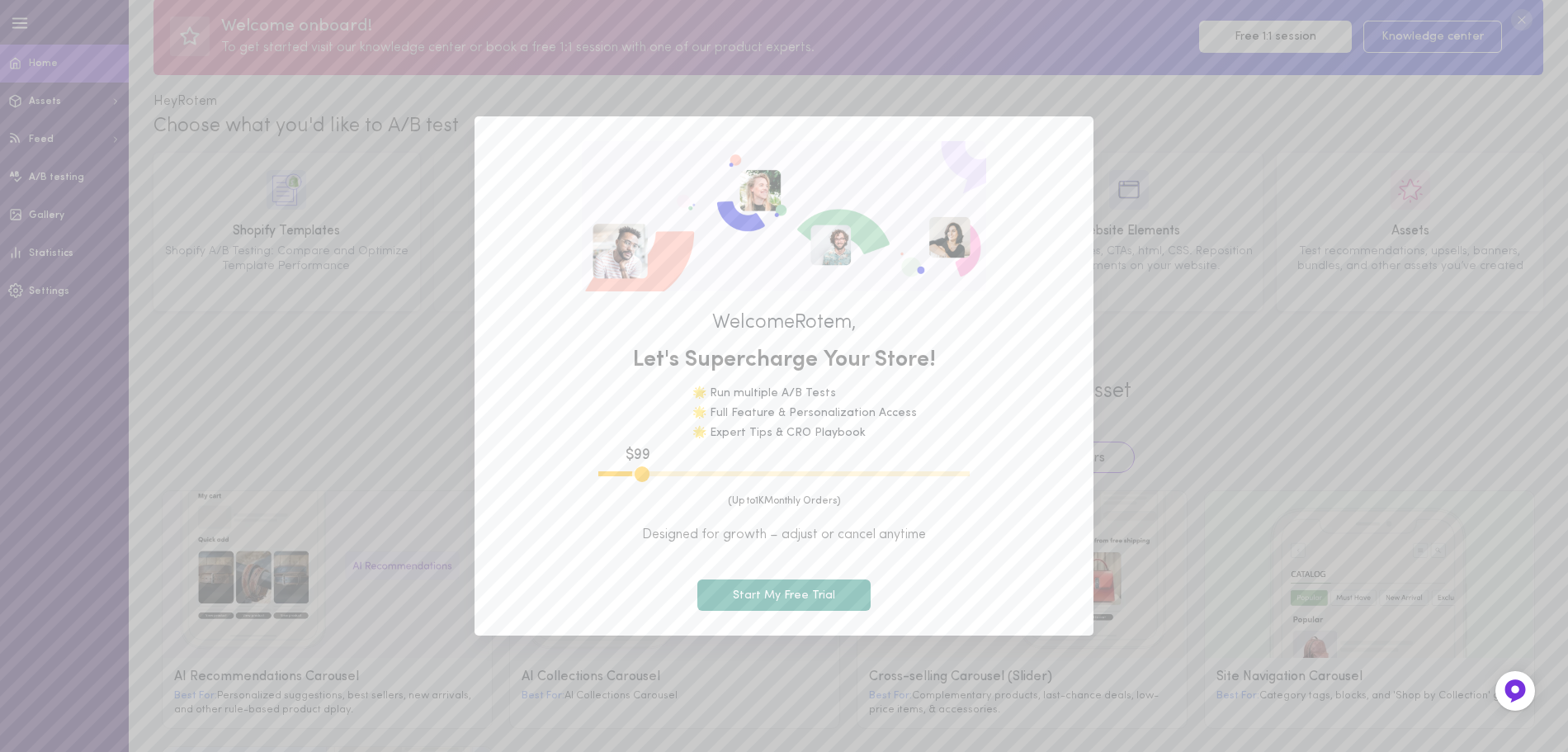
click at [816, 598] on button "Start My Free Trial" at bounding box center [784, 596] width 173 height 32
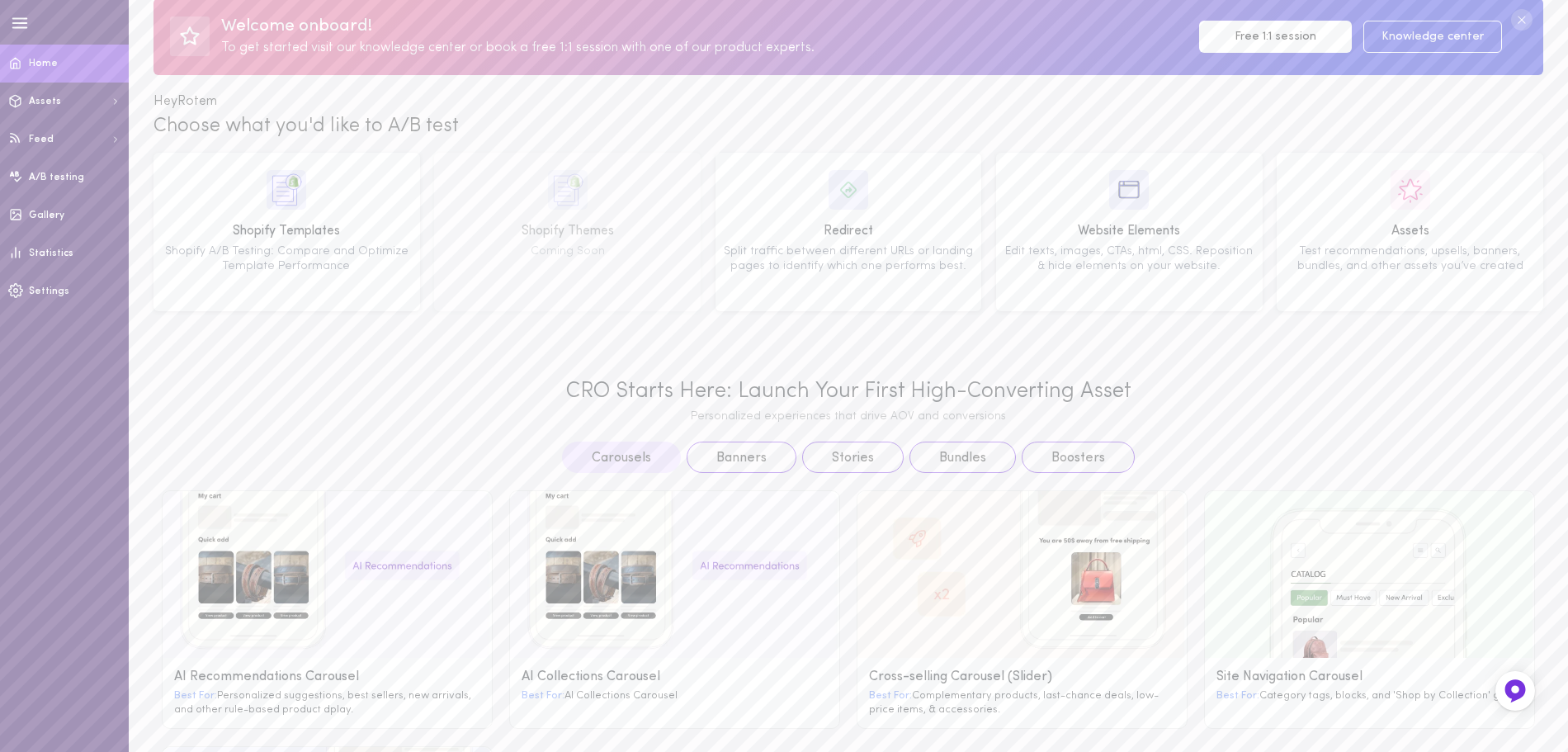
click at [1291, 404] on div "CRO Starts Here: Launch Your First High-Converting Asset" at bounding box center [849, 392] width 1373 height 25
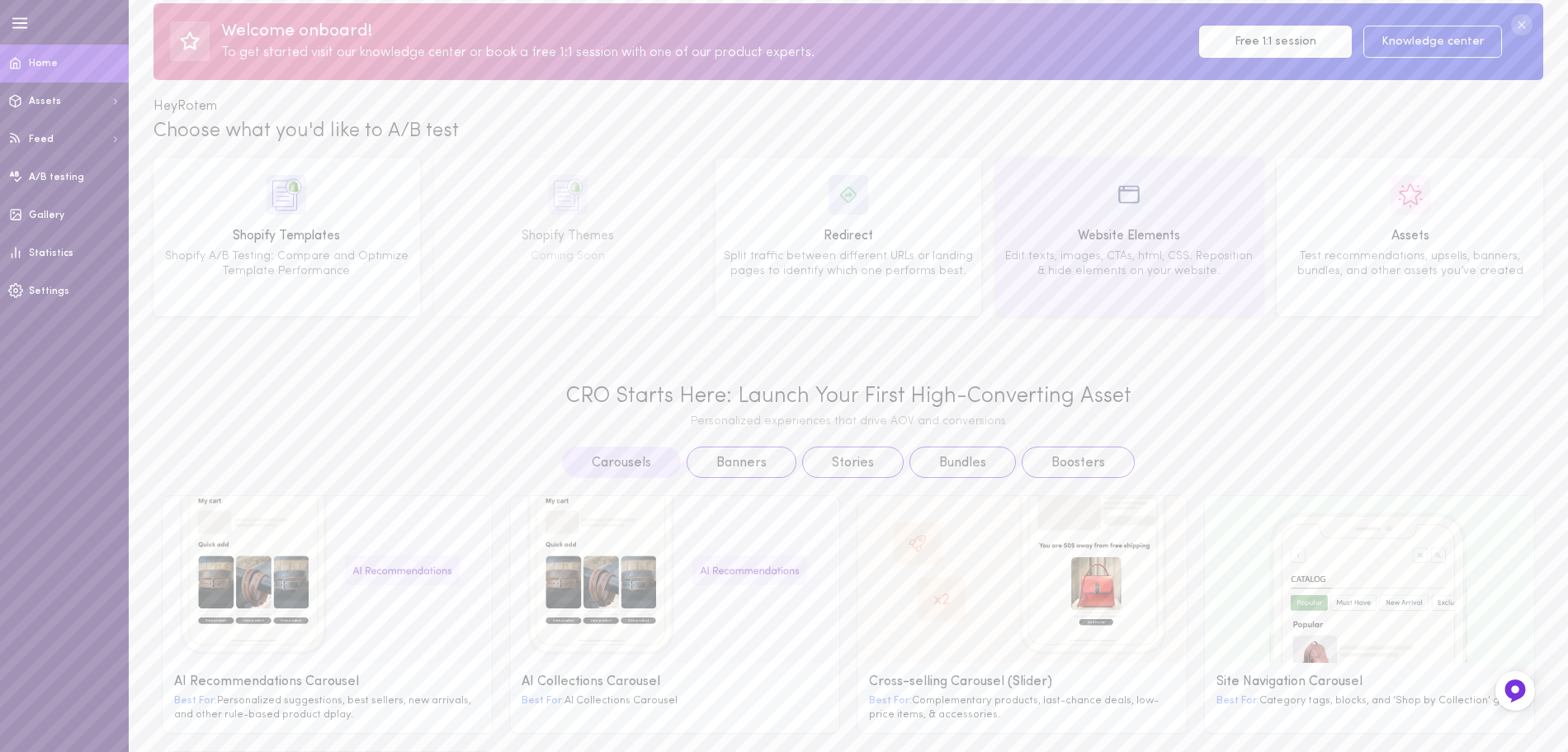
scroll to position [0, 0]
